Goal: Task Accomplishment & Management: Manage account settings

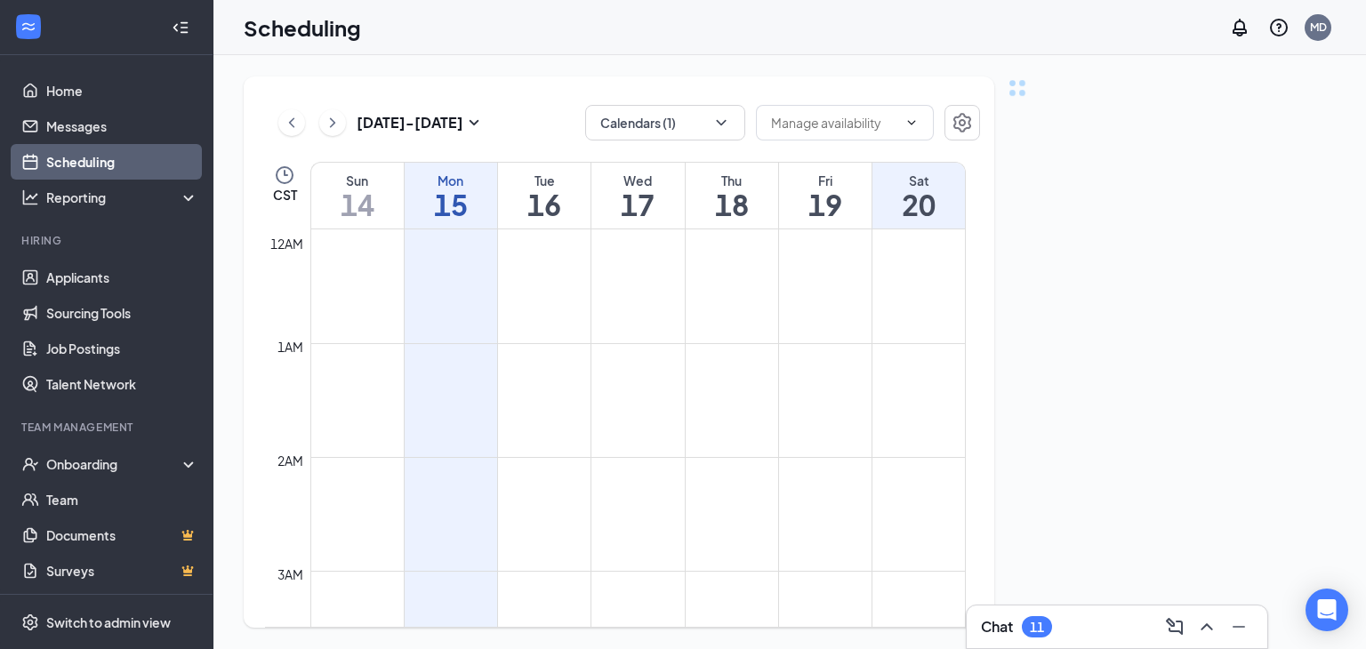
scroll to position [874, 0]
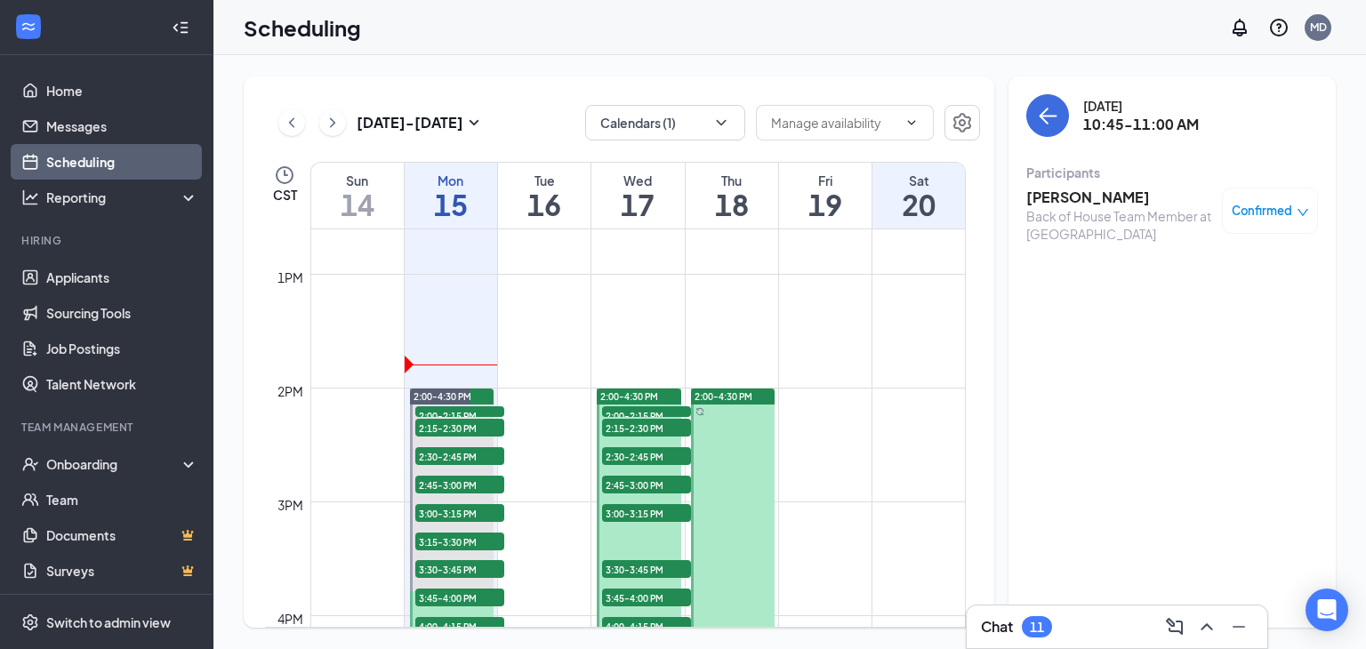
scroll to position [1442, 0]
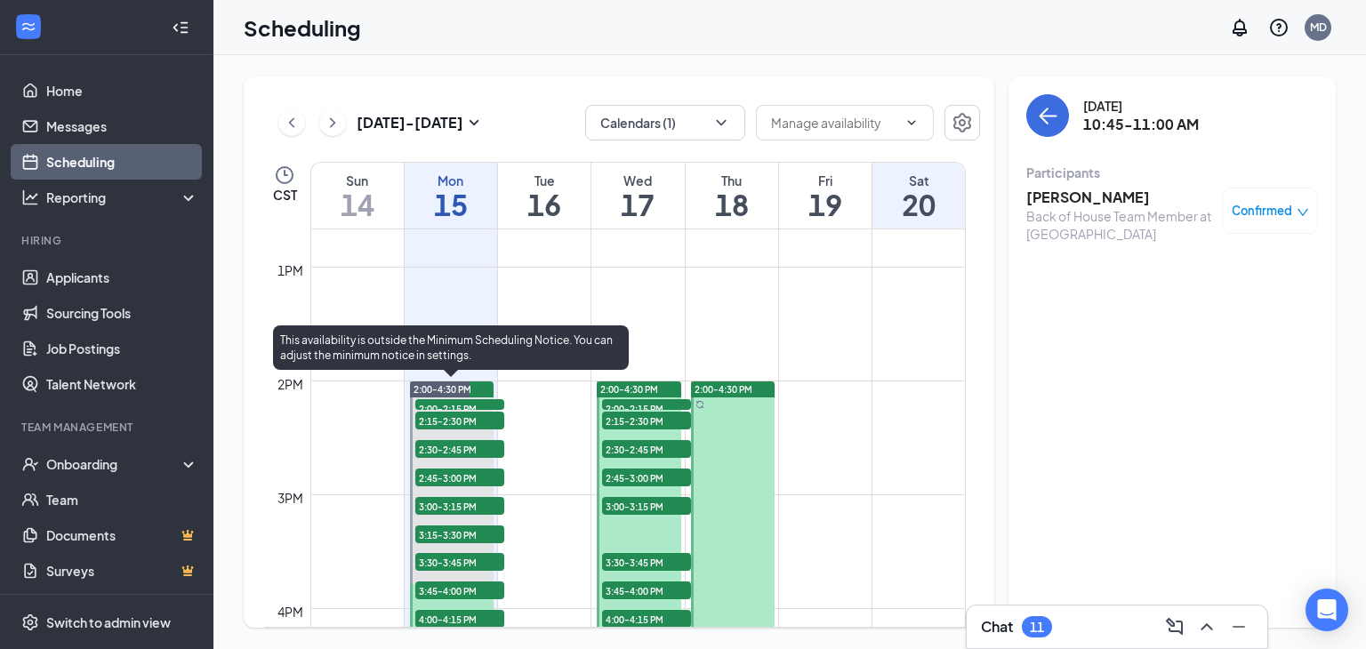
click at [434, 389] on span "2:00-4:30 PM" at bounding box center [442, 389] width 58 height 12
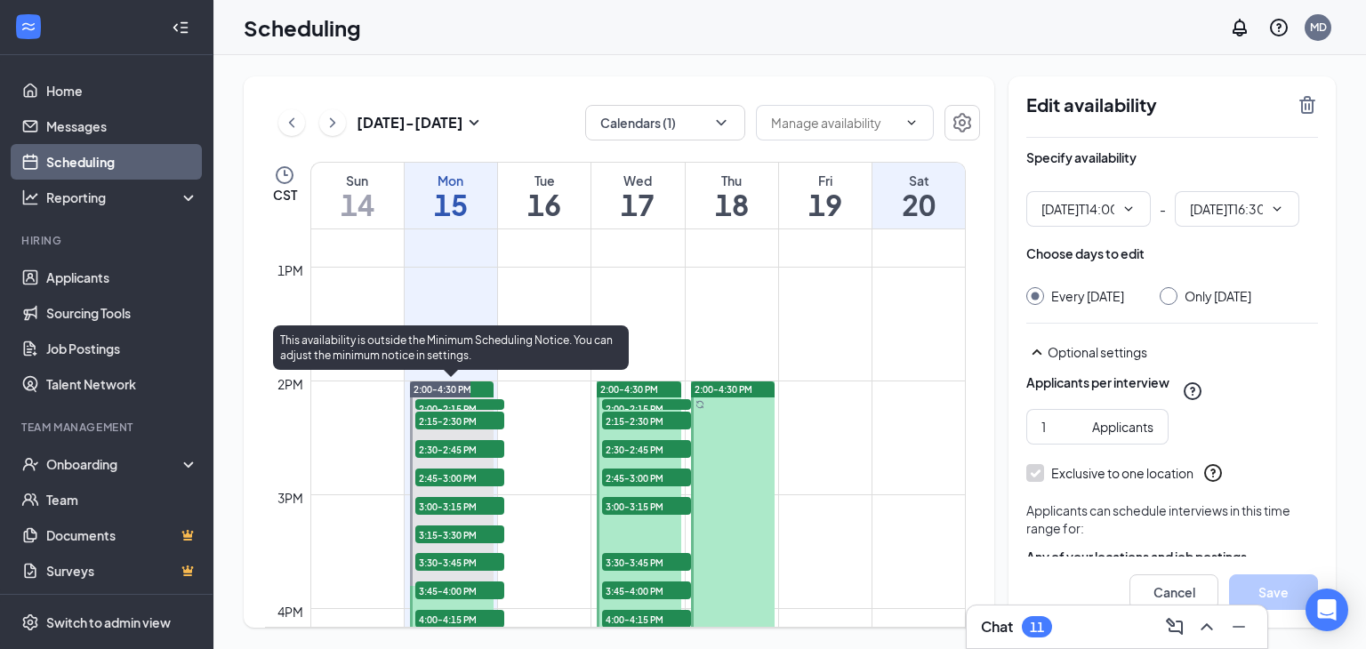
type input "02:00 PM"
type input "04:30 PM"
click at [437, 406] on span "2:00-2:15 PM" at bounding box center [459, 408] width 89 height 18
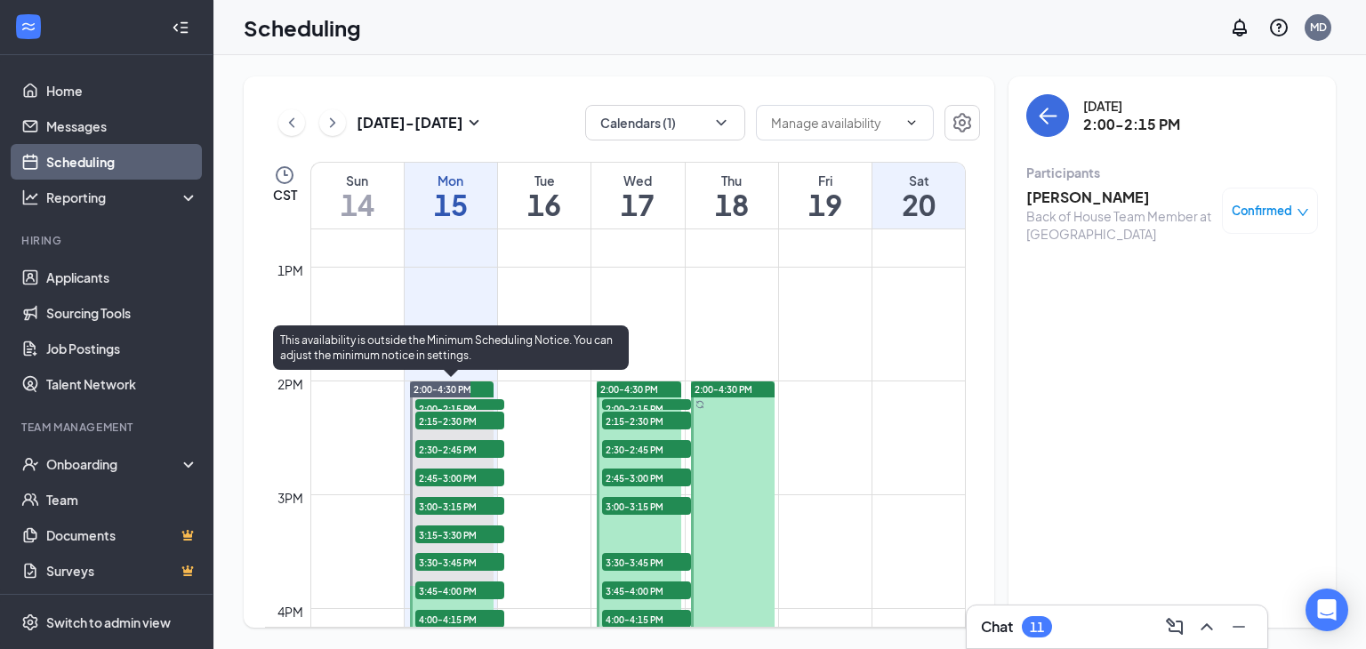
click at [437, 418] on span "2:15-2:30 PM" at bounding box center [459, 421] width 89 height 18
click at [441, 449] on span "2:30-2:45 PM" at bounding box center [459, 449] width 89 height 18
click at [441, 470] on span "2:45-3:00 PM" at bounding box center [459, 478] width 89 height 18
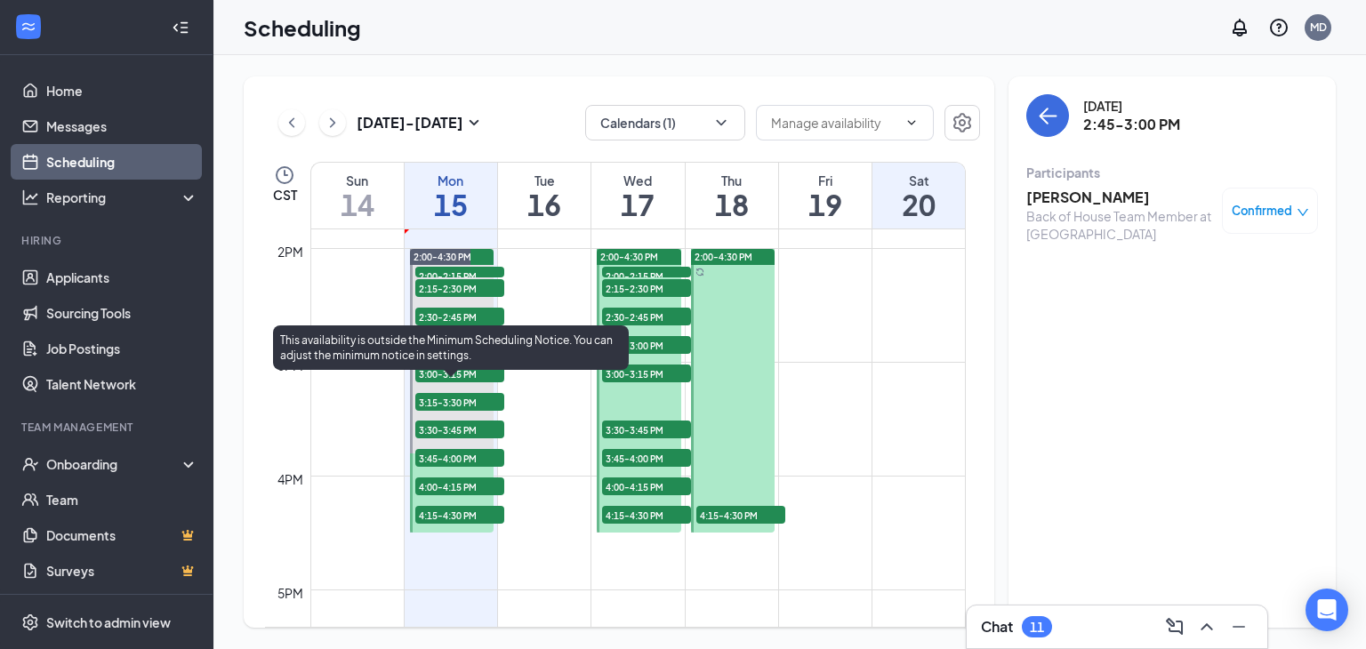
scroll to position [1594, 0]
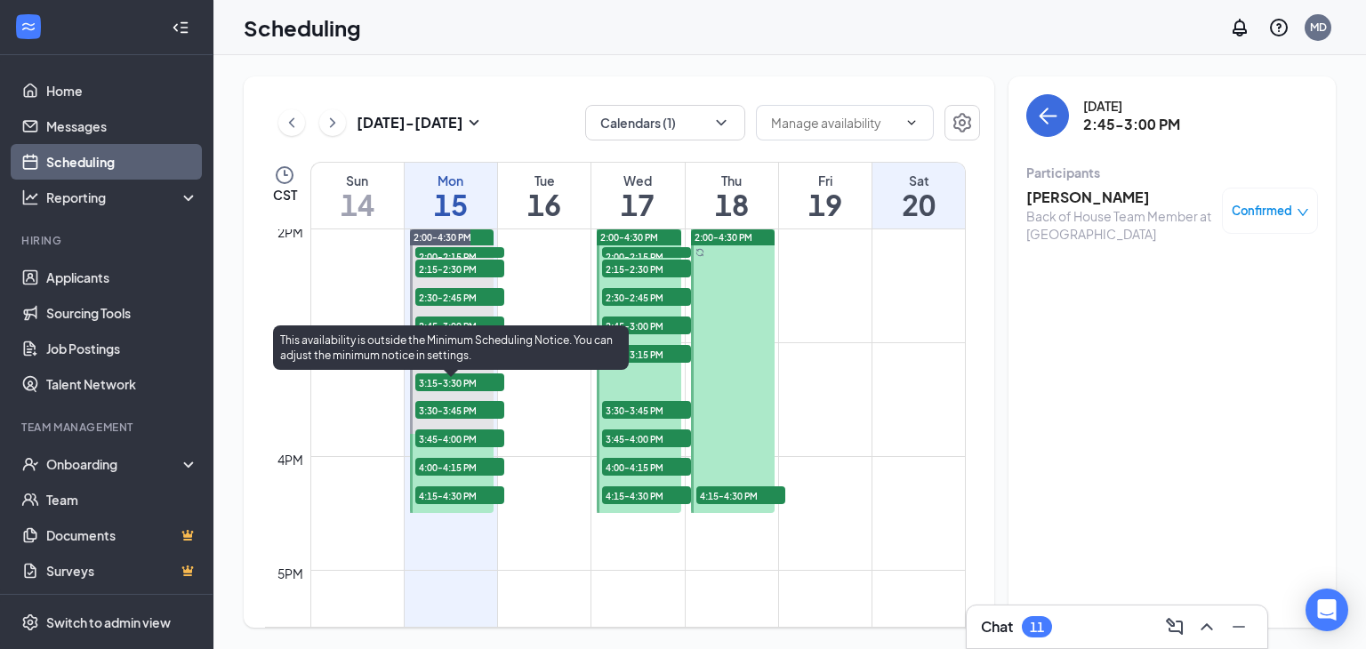
click at [445, 490] on span "4:15-4:30 PM" at bounding box center [459, 495] width 89 height 18
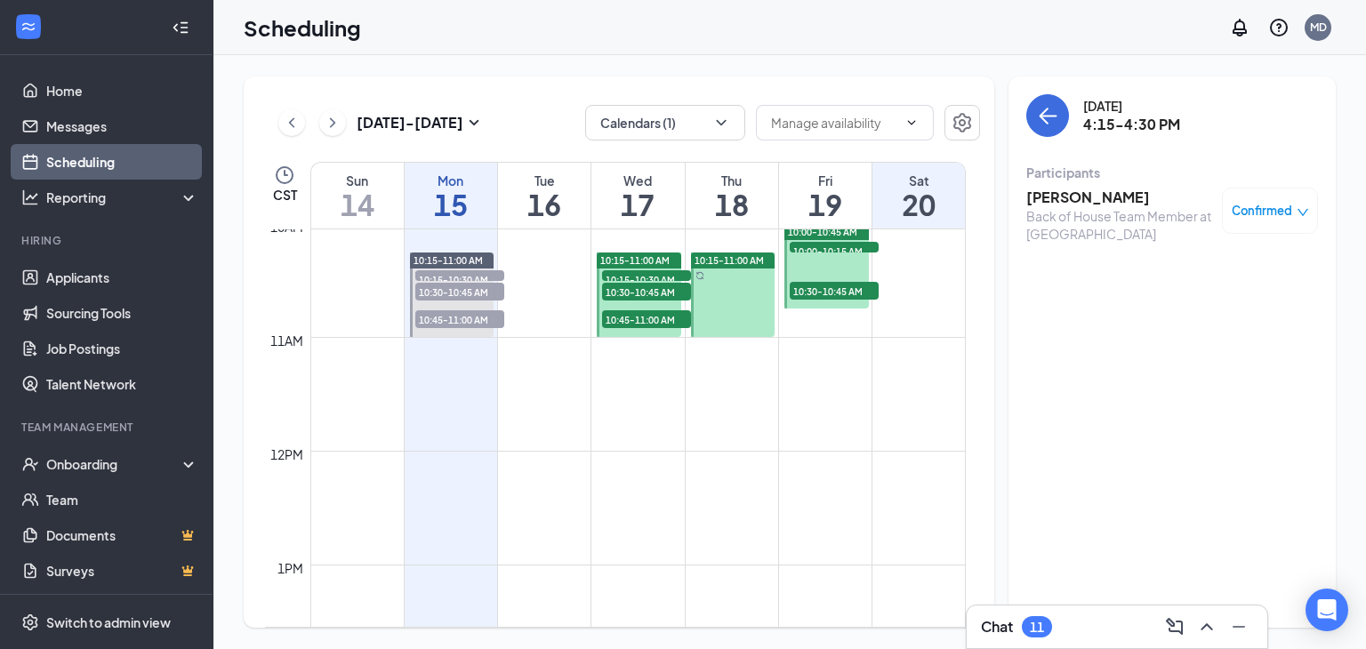
scroll to position [1141, 0]
